Goal: Task Accomplishment & Management: Manage account settings

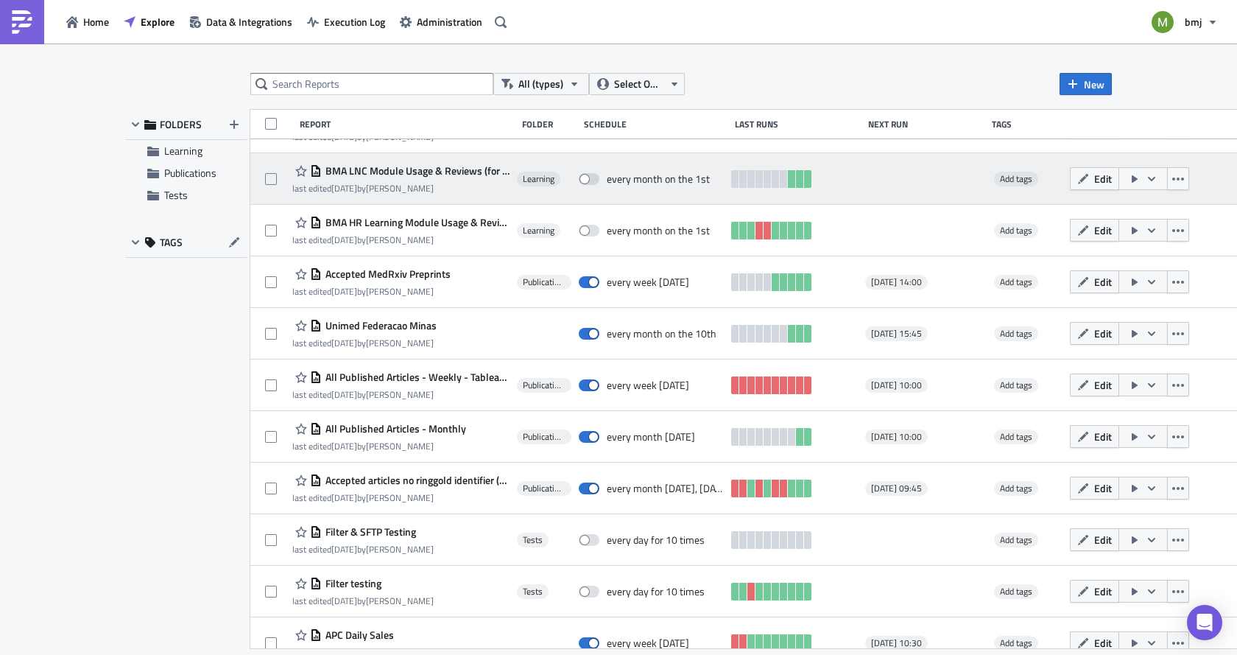
scroll to position [419, 0]
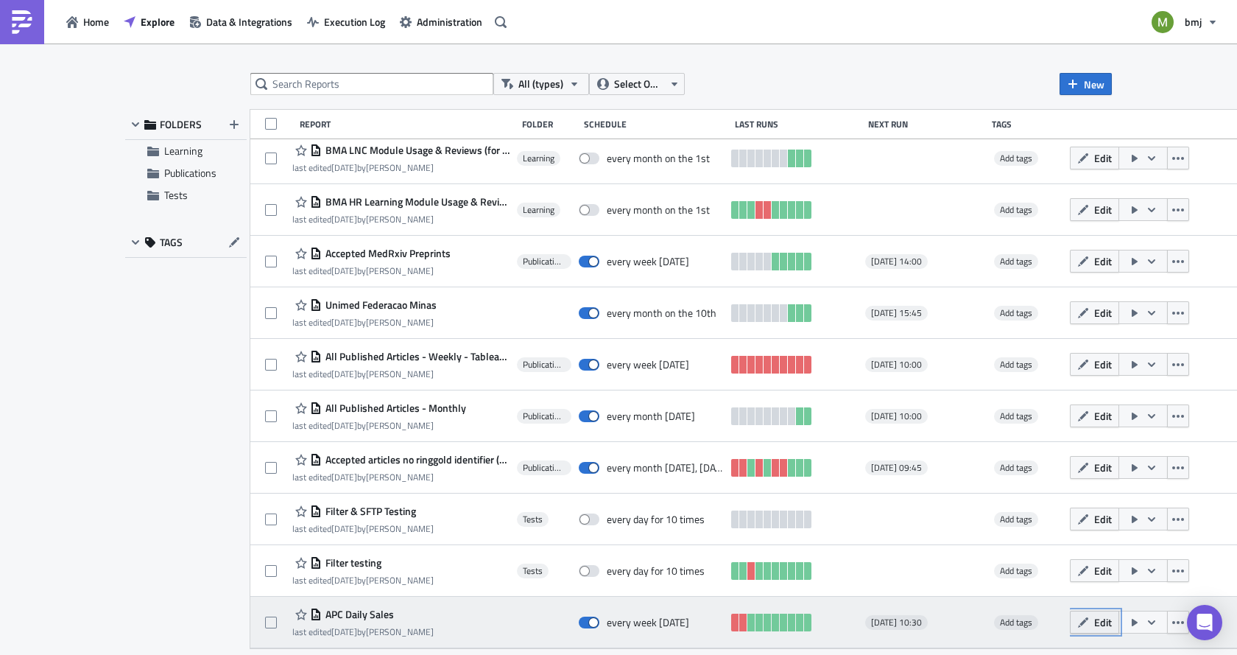
click at [1100, 625] on span "Edit" at bounding box center [1104, 621] width 18 height 15
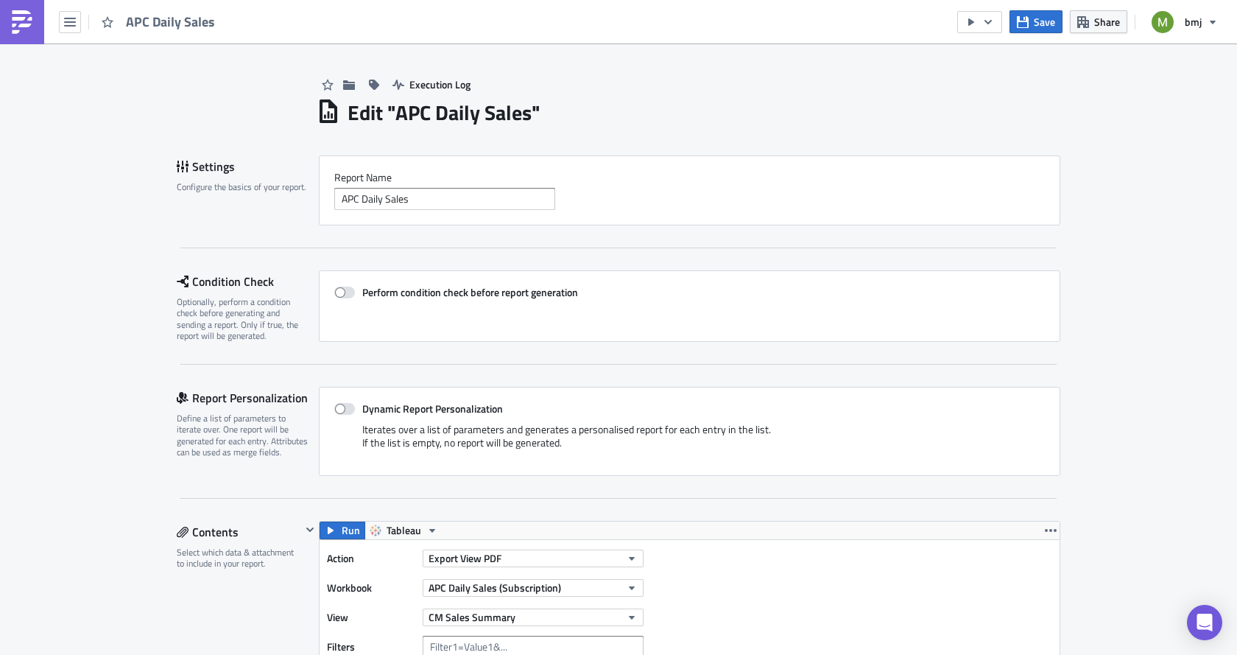
click at [809, 448] on div "Iterates over a list of parameters and generates a personalised report for each…" at bounding box center [689, 442] width 711 height 38
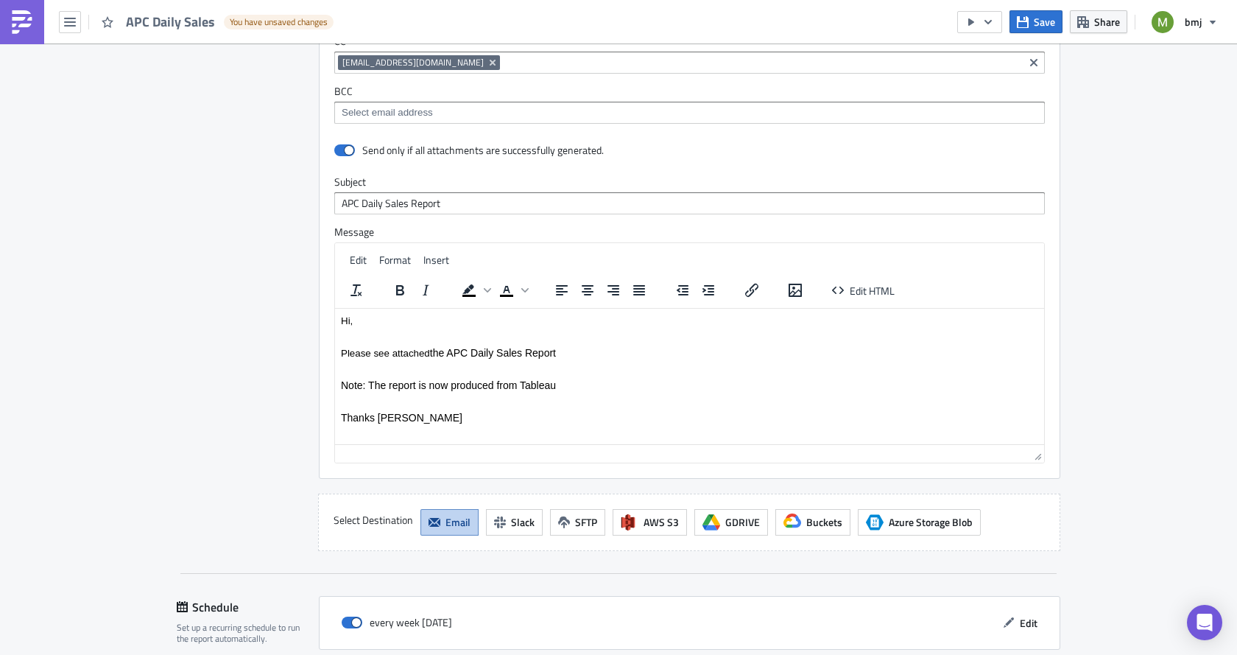
scroll to position [2017, 0]
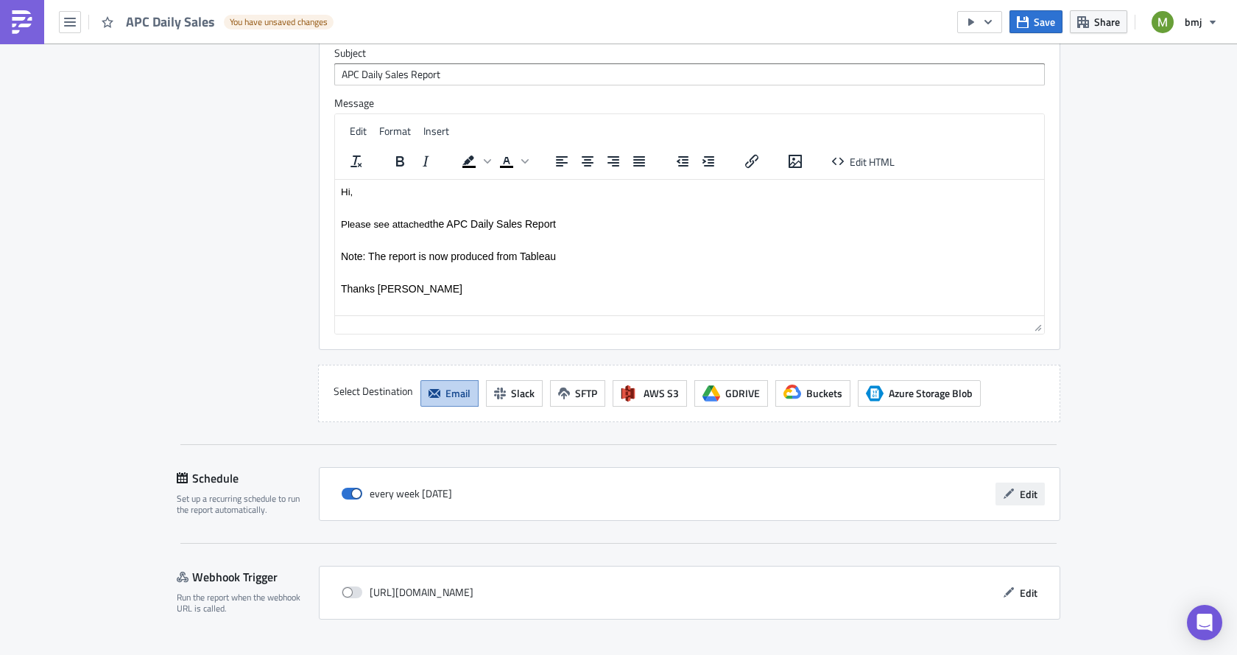
click at [1023, 486] on span "Edit" at bounding box center [1029, 493] width 18 height 15
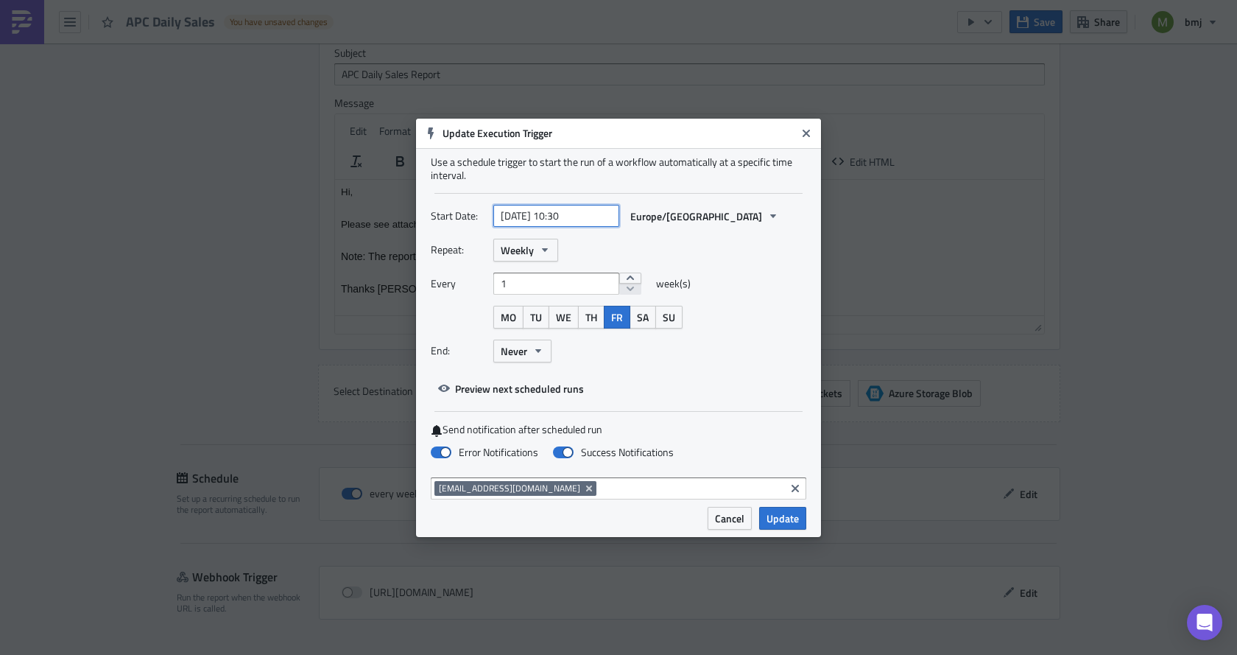
select select "4"
select select "2025"
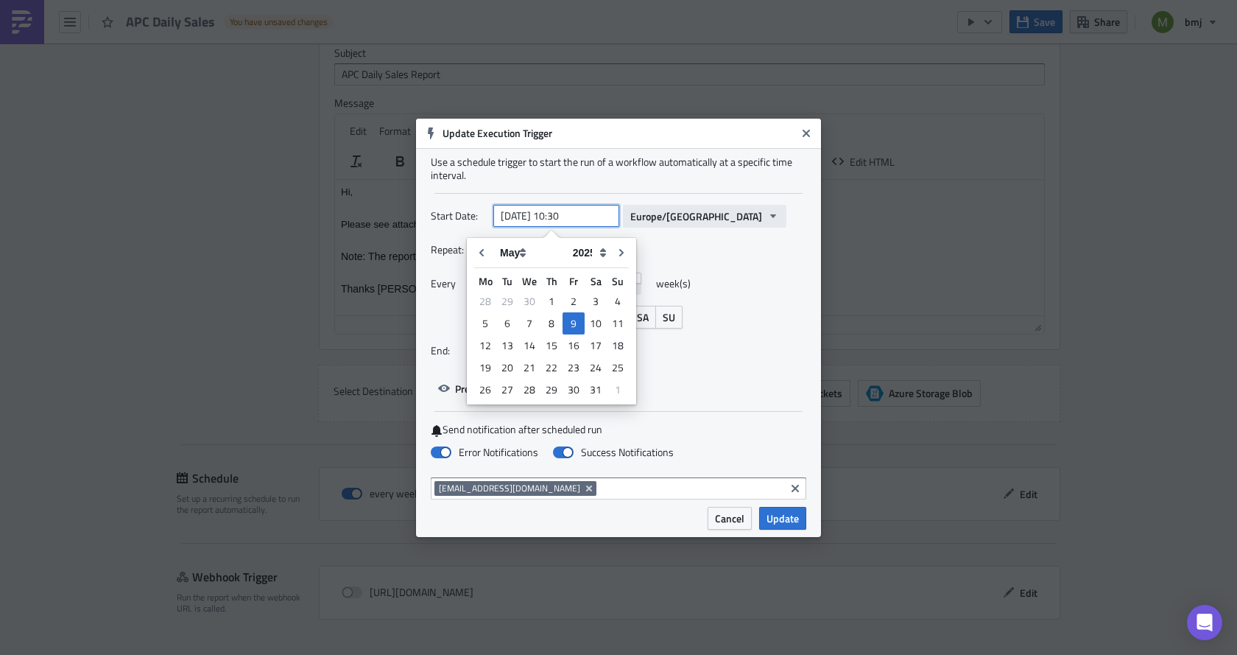
drag, startPoint x: 566, startPoint y: 214, endPoint x: 644, endPoint y: 215, distance: 78.1
click at [644, 215] on div "[DATE] 10:30 [GEOGRAPHIC_DATA]/[GEOGRAPHIC_DATA]" at bounding box center [639, 216] width 293 height 23
type input "[DATE] 11:15"
click at [740, 250] on div "Repeat: Weekly" at bounding box center [619, 250] width 376 height 23
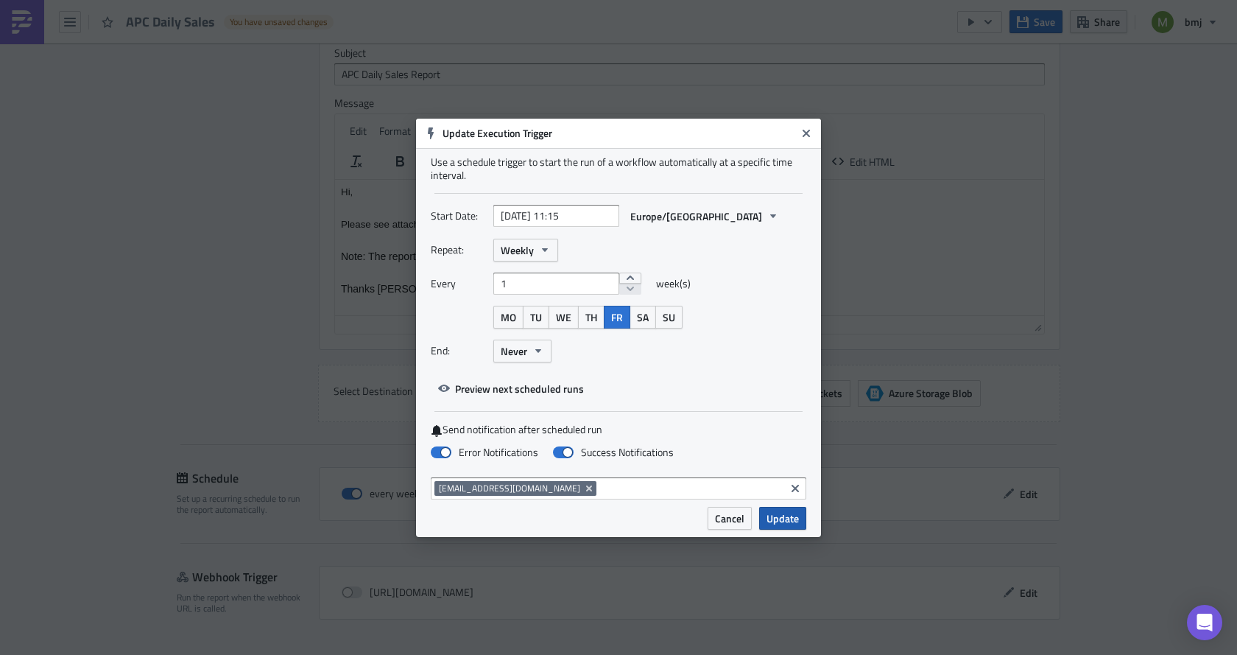
click at [779, 516] on span "Update" at bounding box center [783, 517] width 32 height 15
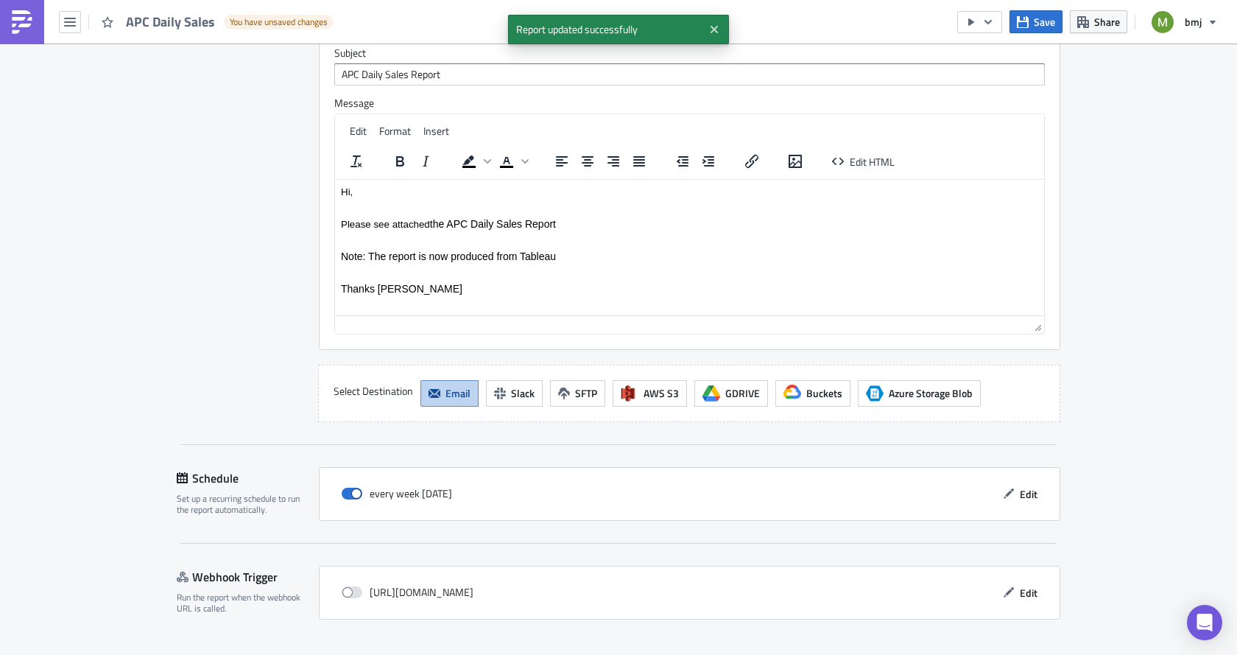
click at [994, 654] on button "Save & Exit" at bounding box center [1020, 667] width 82 height 23
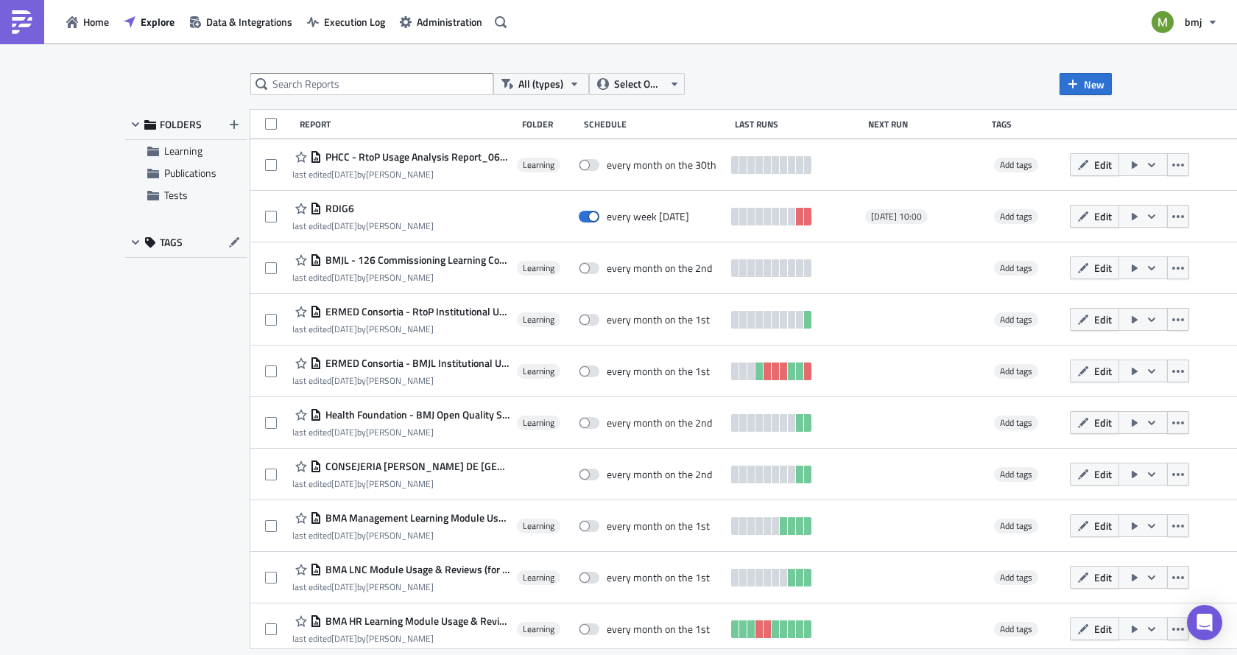
click at [887, 127] on div "Next Run" at bounding box center [926, 124] width 117 height 11
